Goal: Find specific page/section: Find specific page/section

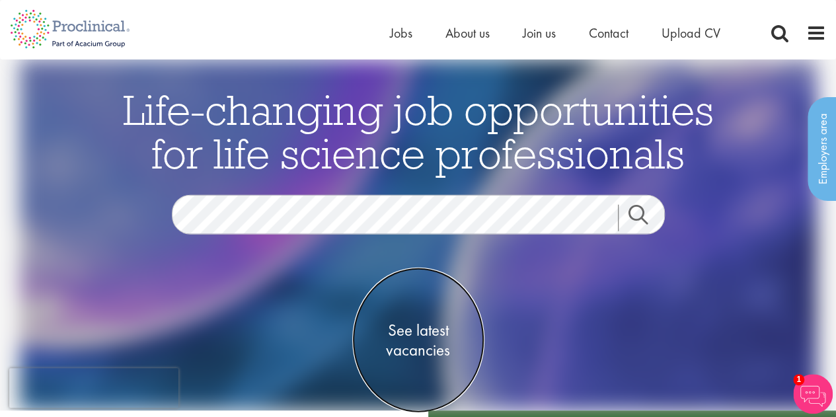
click at [436, 338] on span "See latest vacancies" at bounding box center [418, 341] width 132 height 40
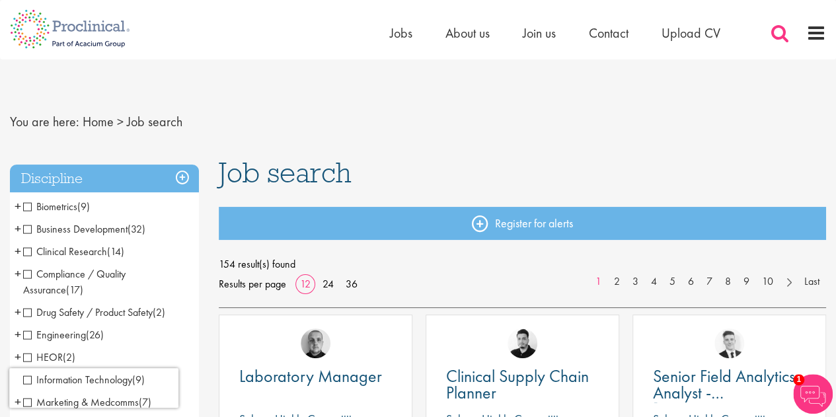
click at [776, 31] on span at bounding box center [780, 33] width 20 height 20
